Goal: Find specific page/section: Find specific page/section

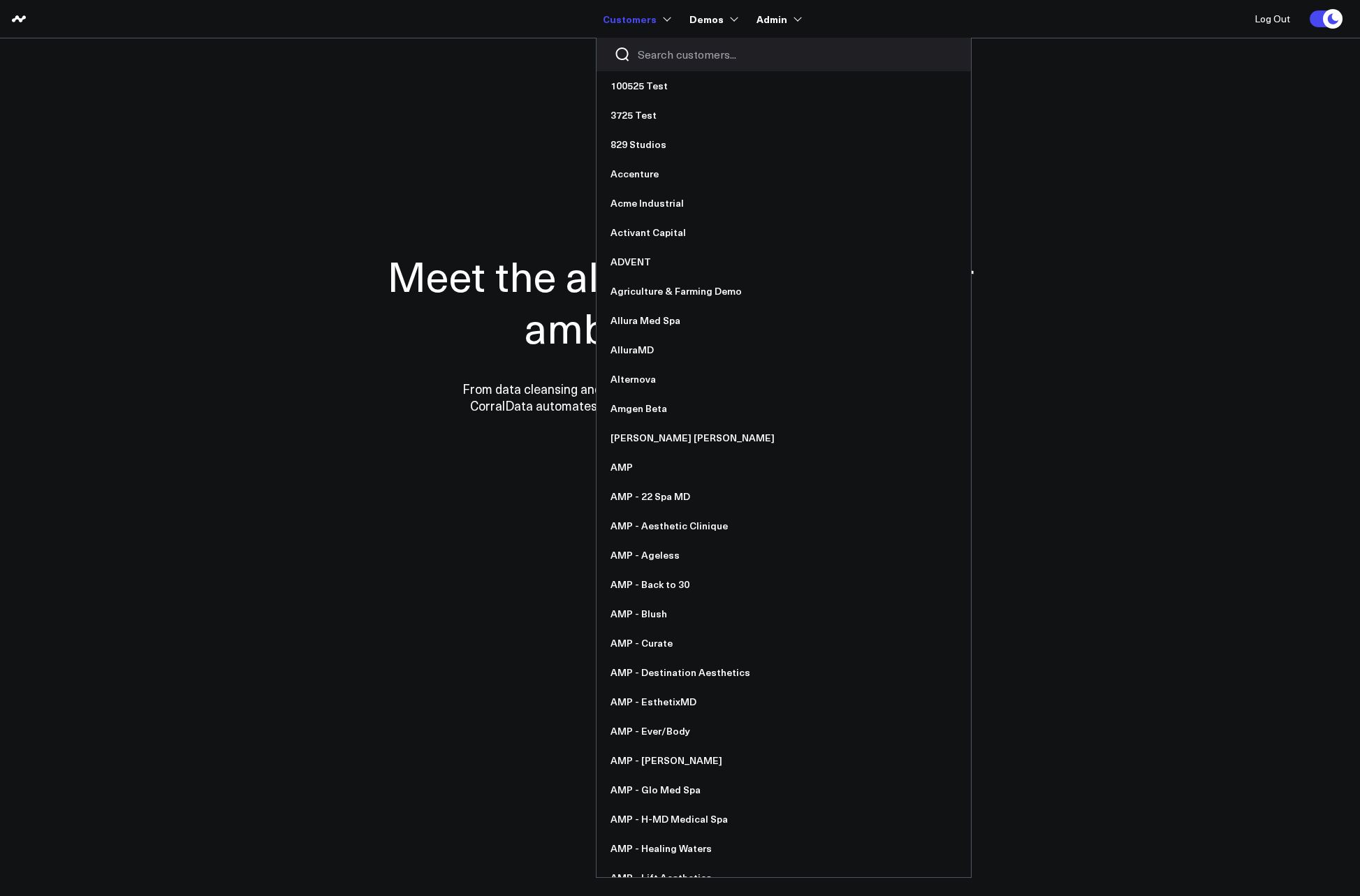
click at [652, 47] on input "Search customers input" at bounding box center [795, 54] width 316 height 15
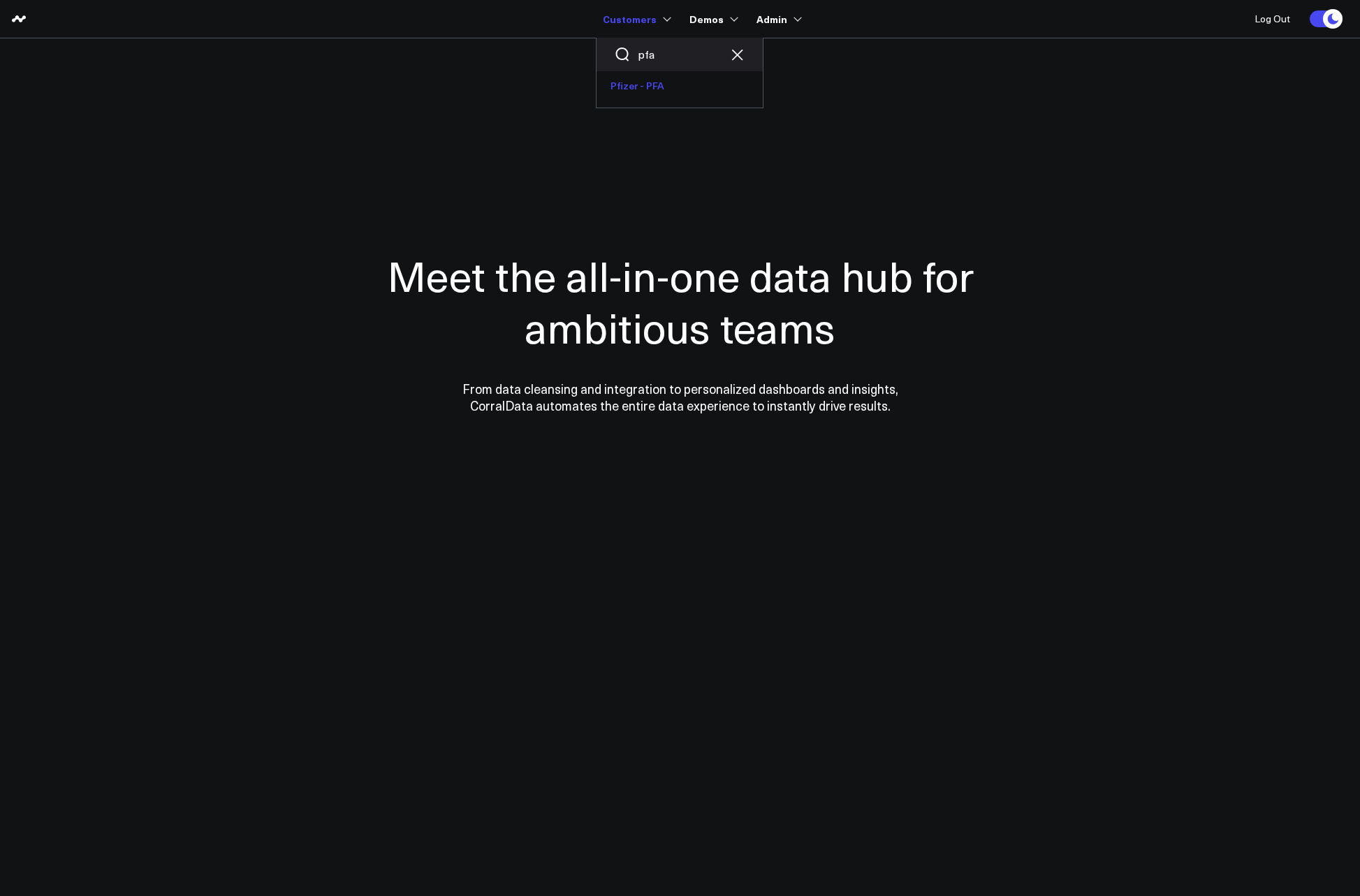
type input "pfa"
click at [674, 92] on link "Pfizer - PFA" at bounding box center [679, 86] width 166 height 29
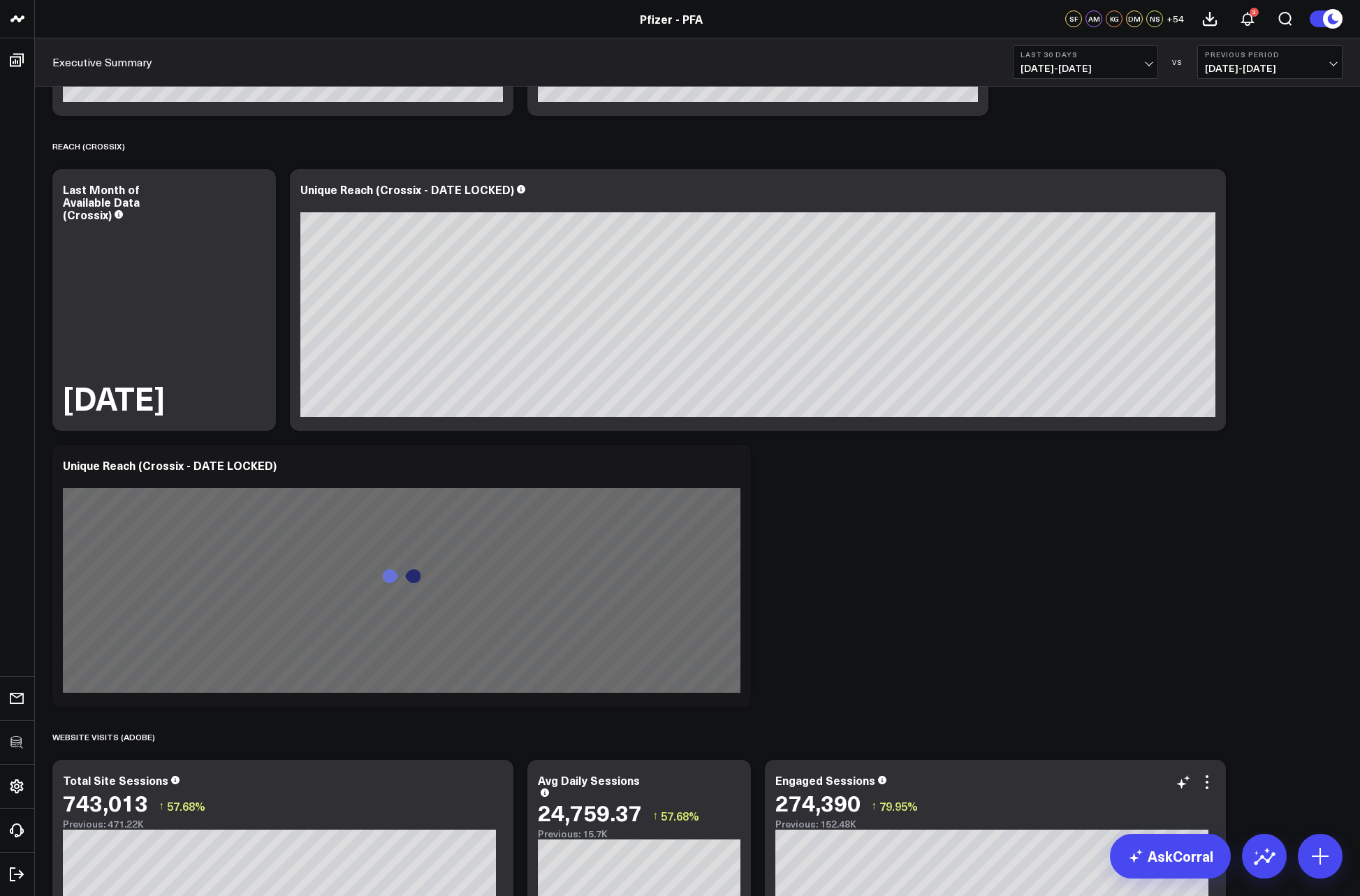
scroll to position [1015, 0]
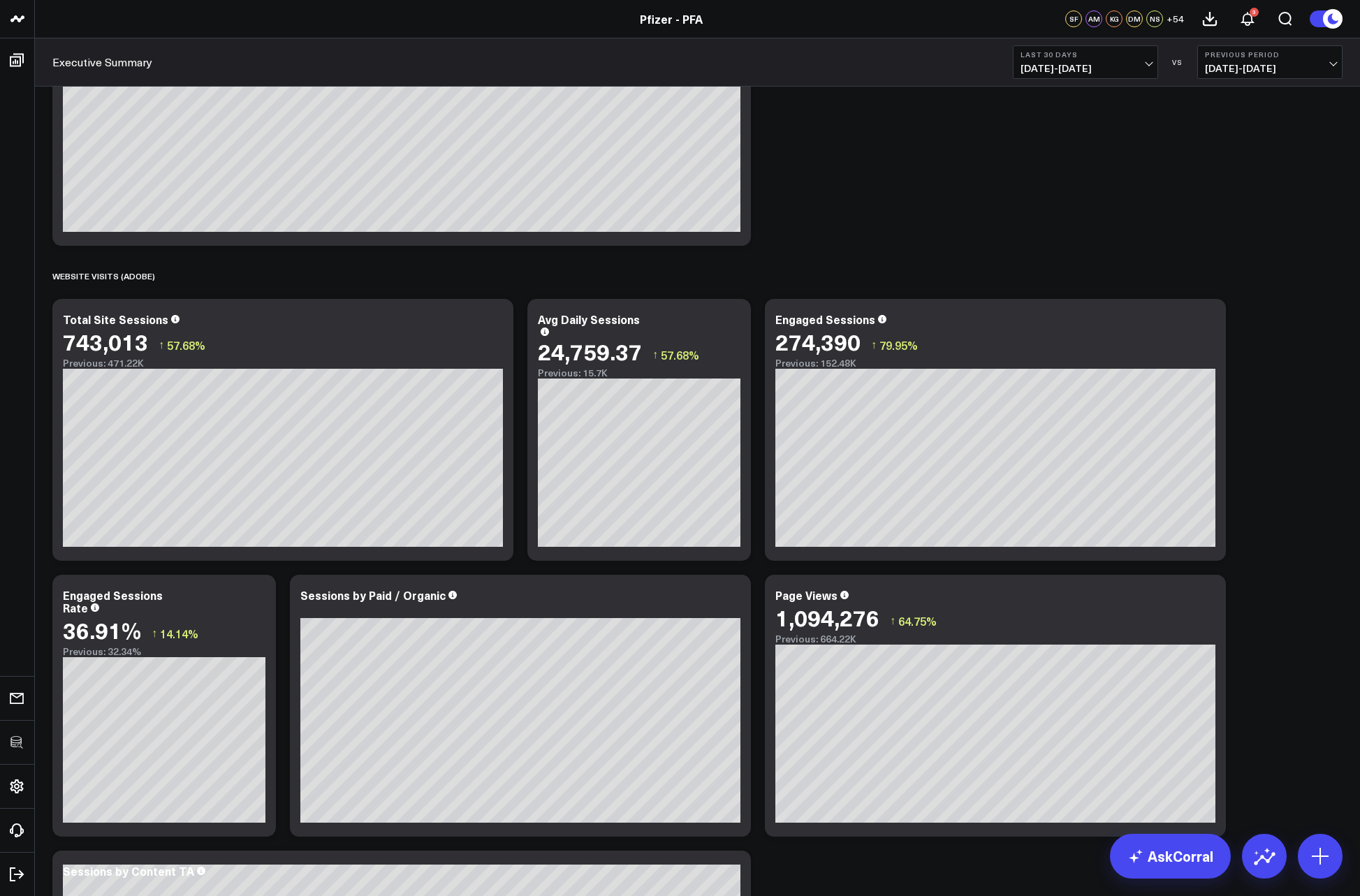
click at [1320, 357] on div "SPEND (PUBLICIS) Modify via AI Copy link to widget Ask support Remove Create li…" at bounding box center [697, 567] width 1304 height 2994
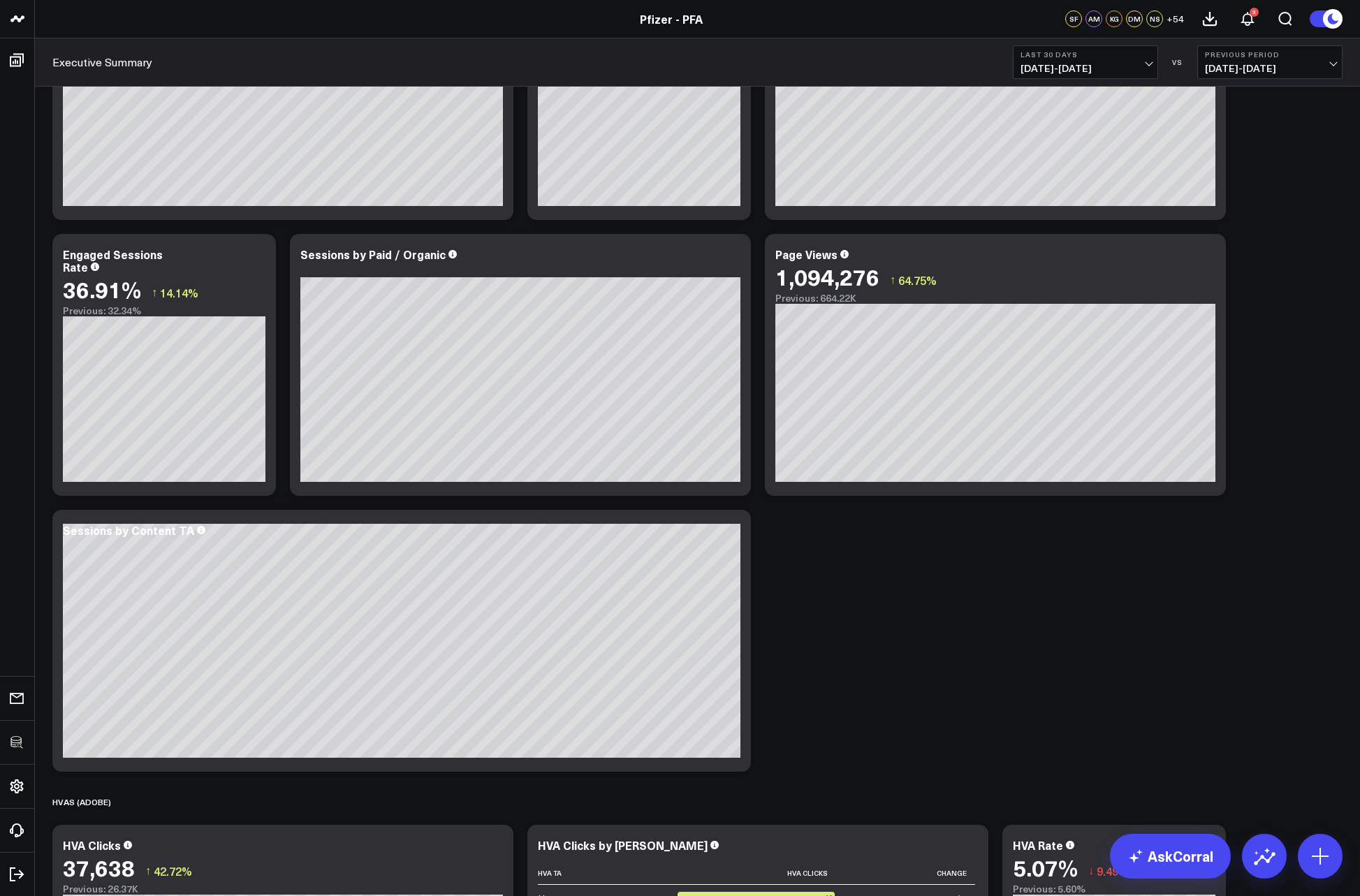
click at [1134, 623] on div "SPEND (PUBLICIS) Modify via AI Copy link to widget Ask support Remove Create li…" at bounding box center [697, 227] width 1304 height 2994
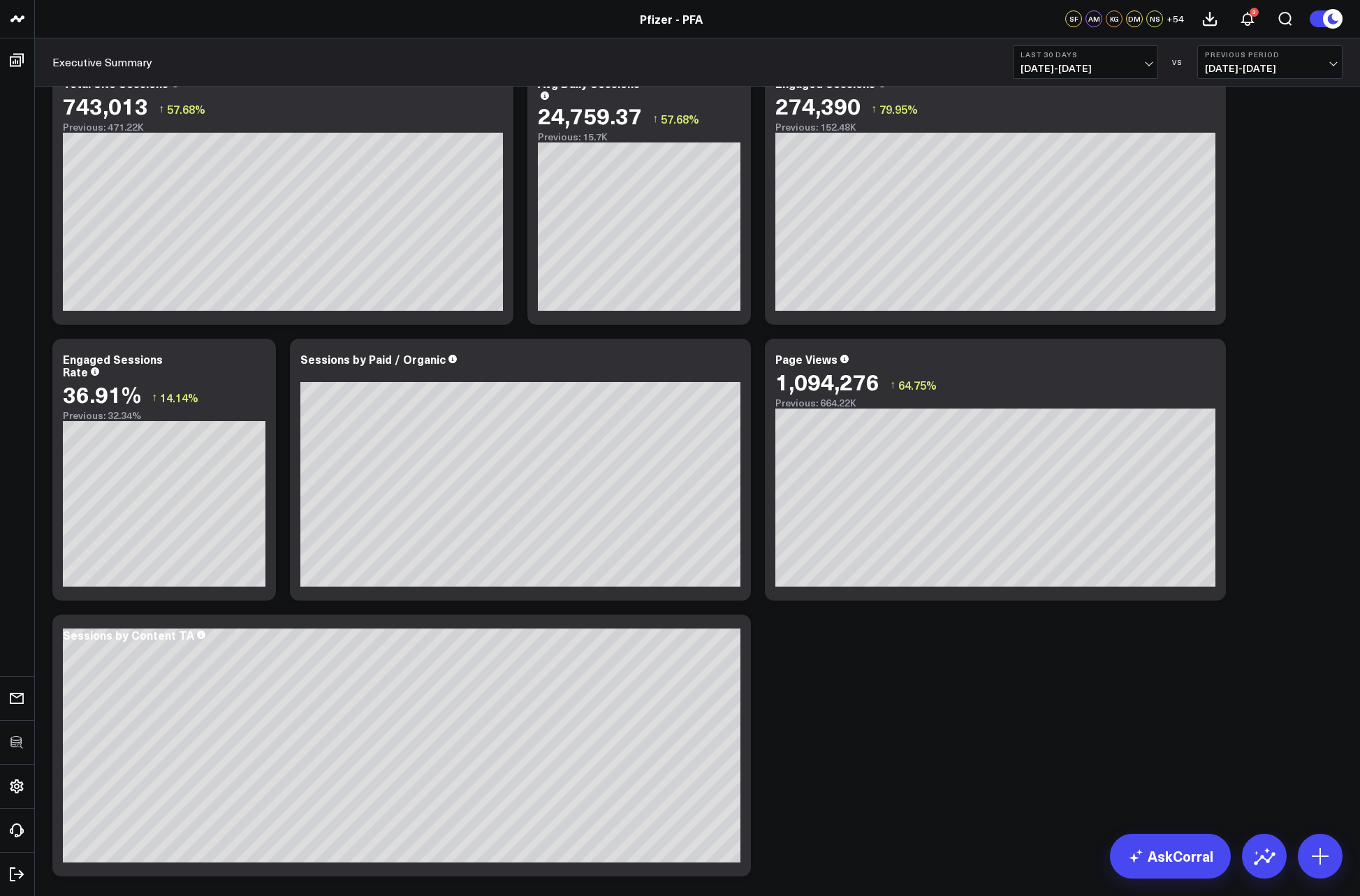
scroll to position [863, 0]
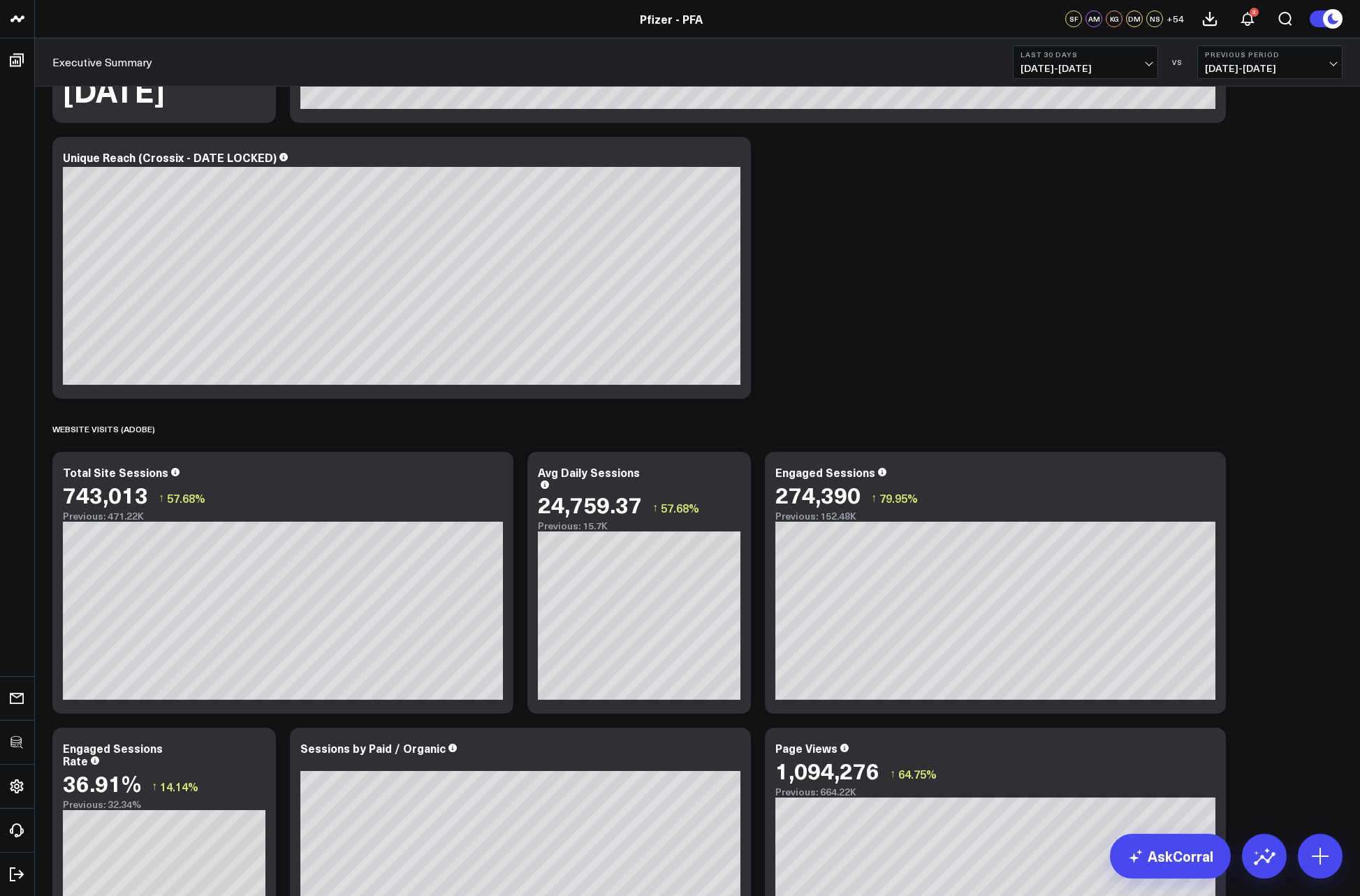
click at [1268, 557] on div "SPEND (PUBLICIS) Modify via AI Copy link to widget Ask support Remove Create li…" at bounding box center [697, 721] width 1304 height 2994
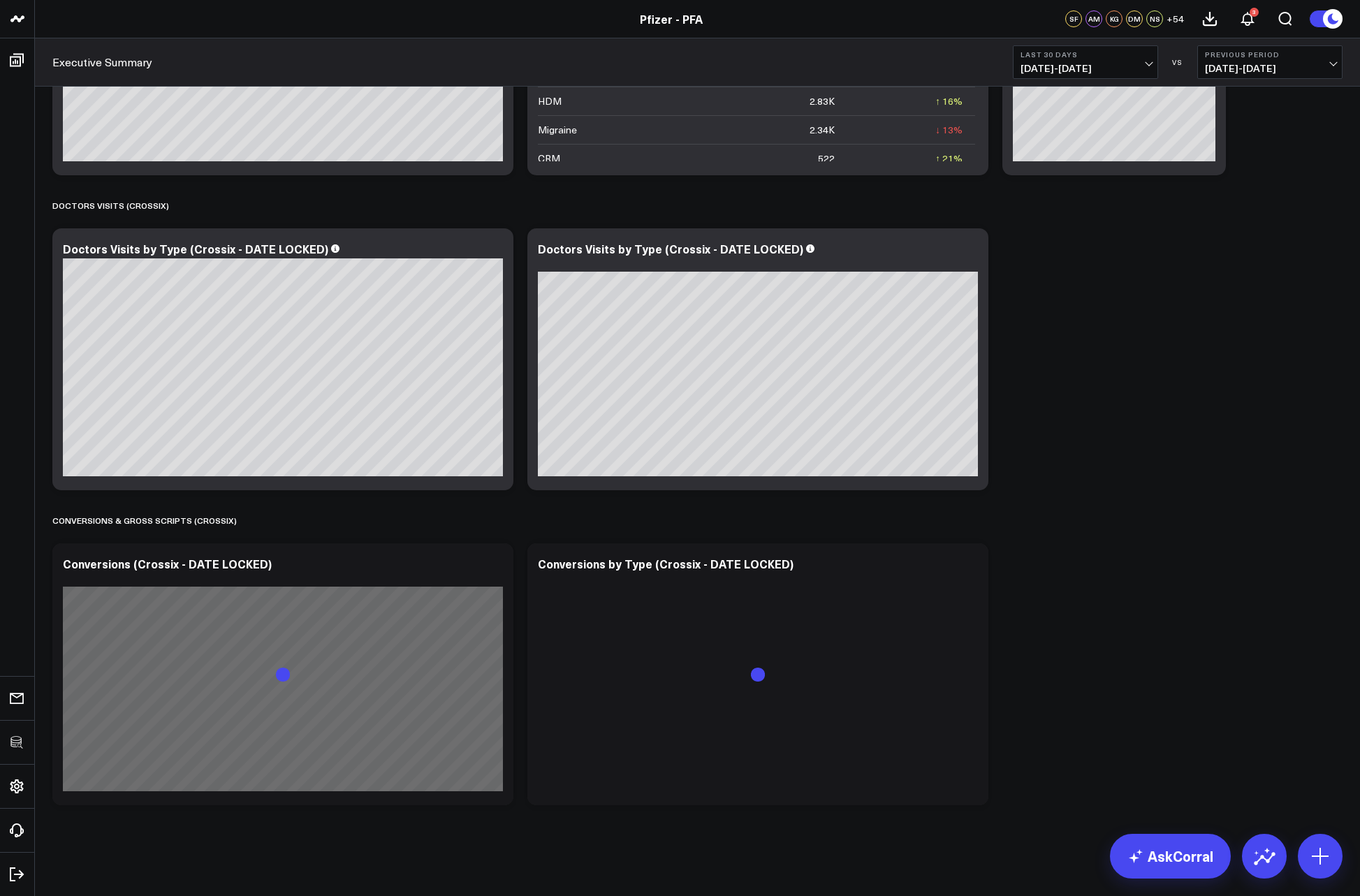
scroll to position [0, 0]
